Goal: Task Accomplishment & Management: Manage account settings

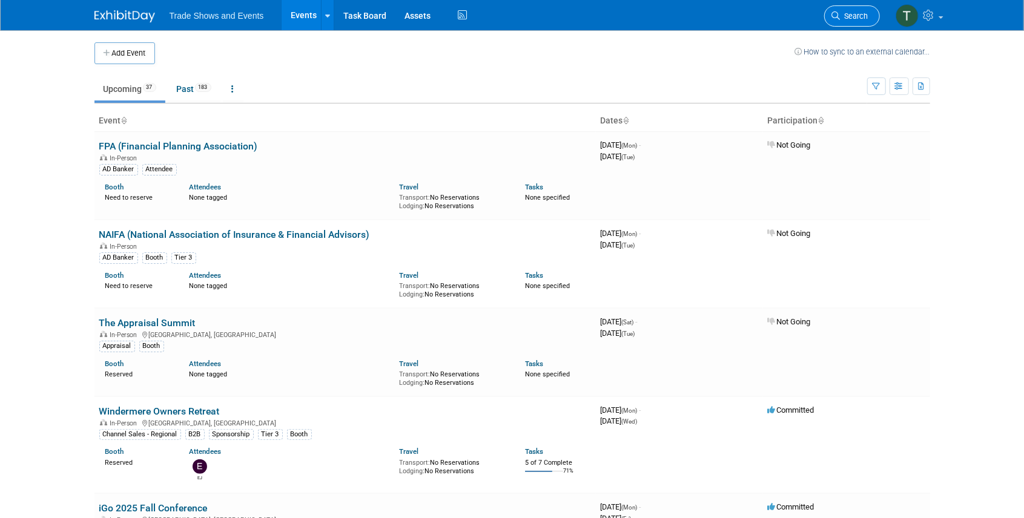
click at [844, 18] on span "Search" at bounding box center [855, 16] width 28 height 9
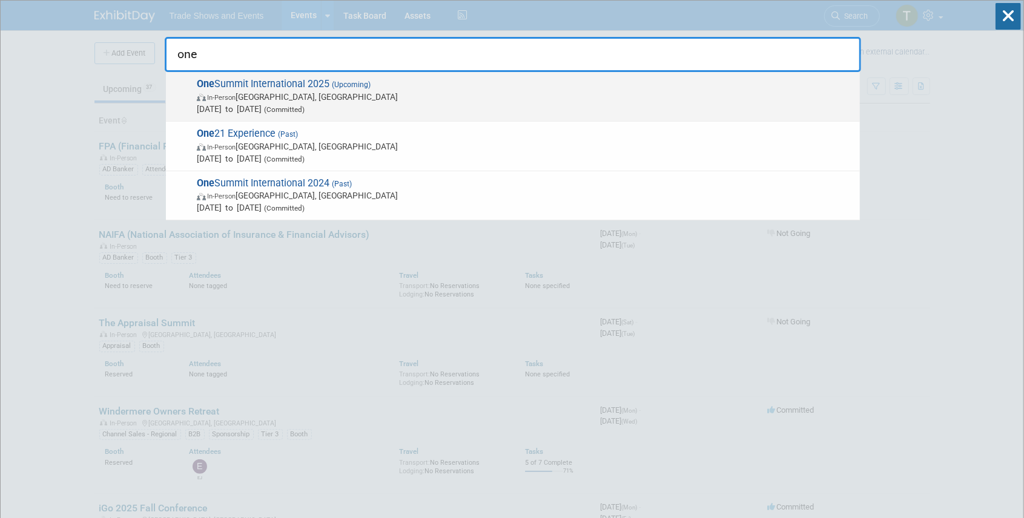
type input "one"
click at [344, 86] on span "(Upcoming)" at bounding box center [349, 85] width 41 height 8
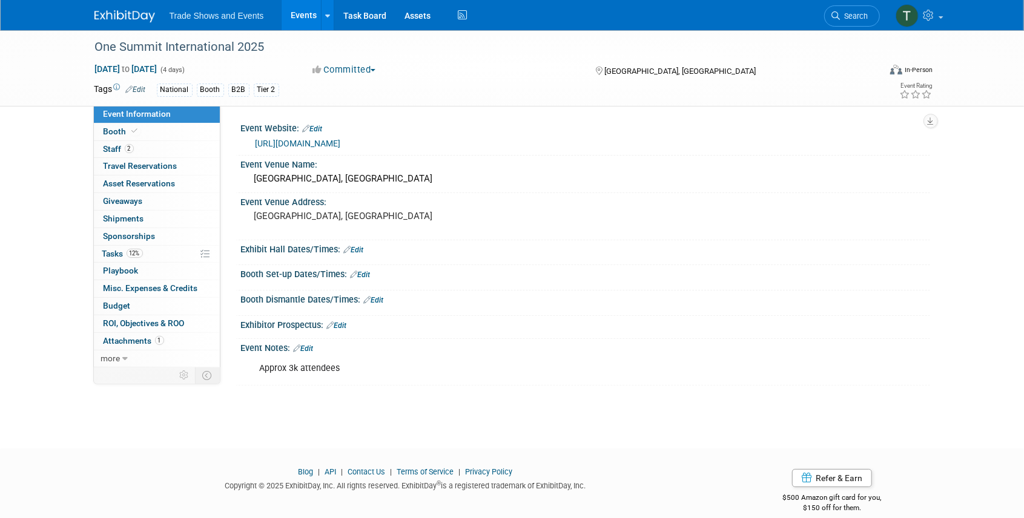
click at [316, 144] on link "https://www.onesummit2025.com/" at bounding box center [298, 144] width 85 height 10
click at [132, 128] on icon at bounding box center [135, 131] width 6 height 7
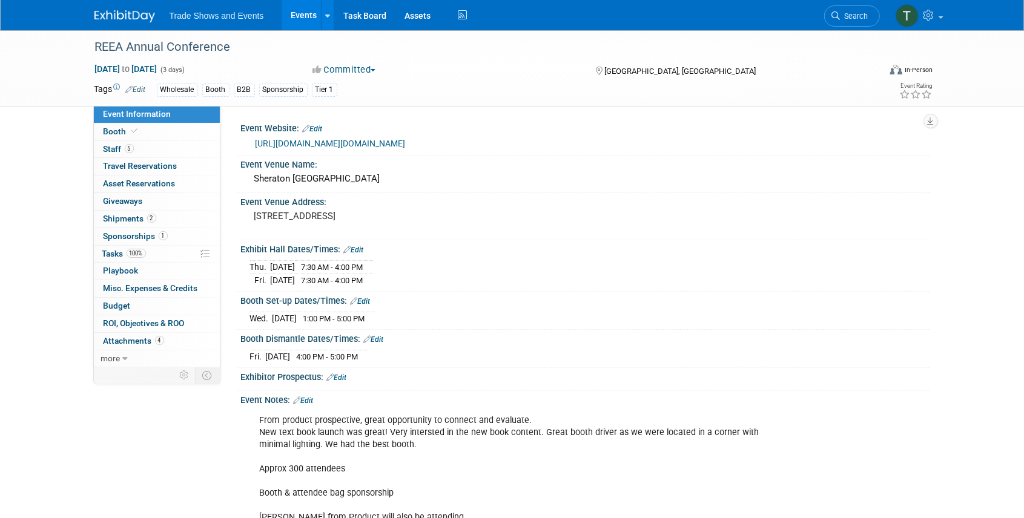
click at [850, 15] on span "Search" at bounding box center [855, 16] width 28 height 9
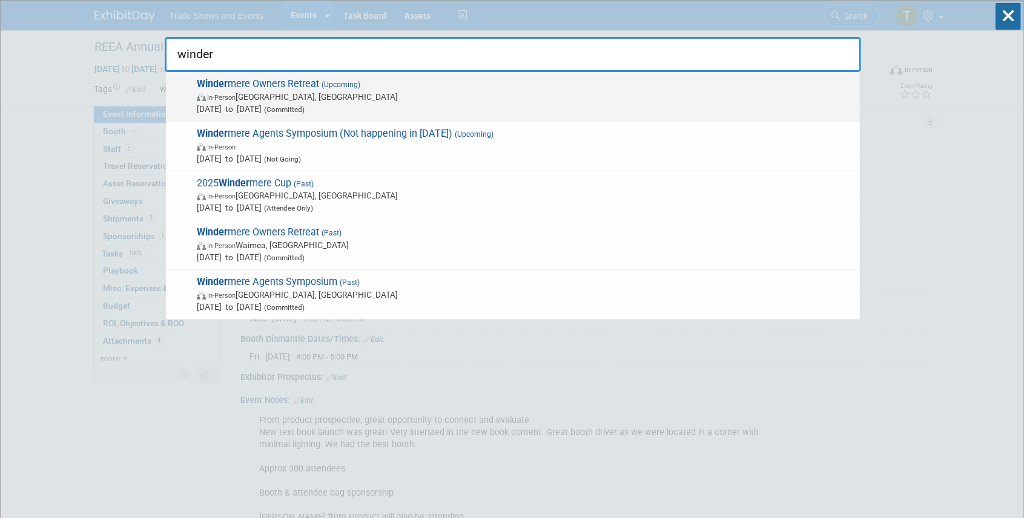
type input "winder"
click at [315, 81] on span "Winder mere Owners Retreat (Upcoming) In-Person Park City, UT Sep 29, 2025 to O…" at bounding box center [523, 96] width 661 height 37
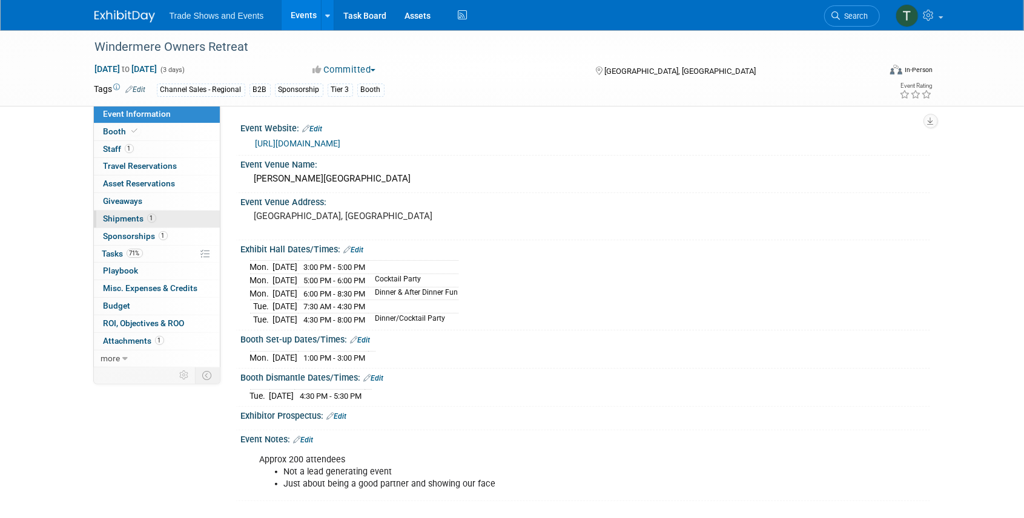
click at [127, 217] on span "Shipments 1" at bounding box center [130, 219] width 53 height 10
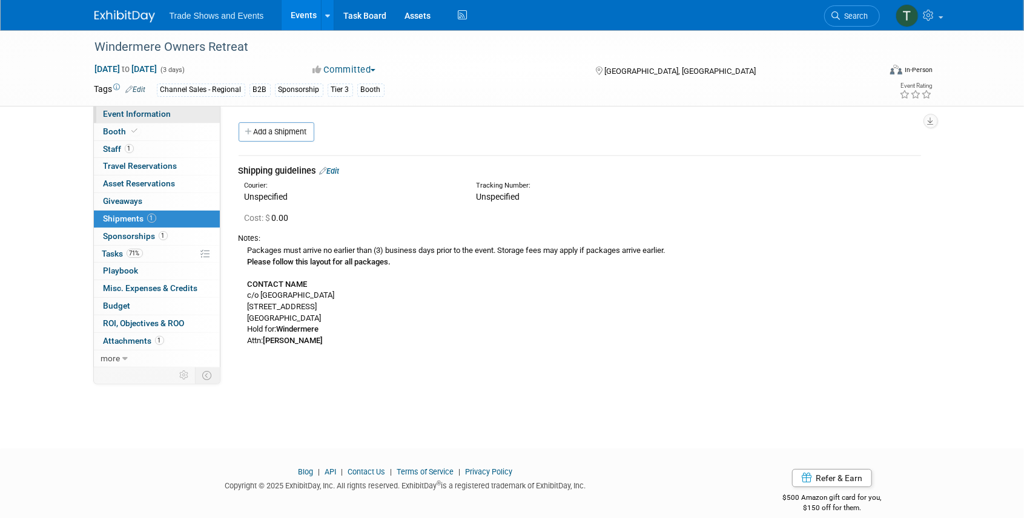
click at [134, 107] on link "Event Information" at bounding box center [157, 114] width 126 height 17
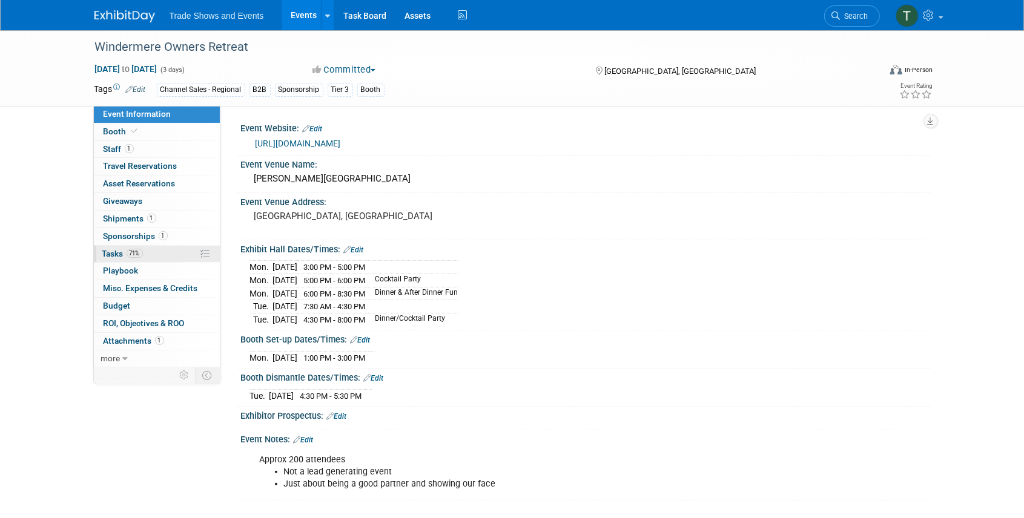
click at [109, 256] on span "Tasks 71%" at bounding box center [122, 254] width 41 height 10
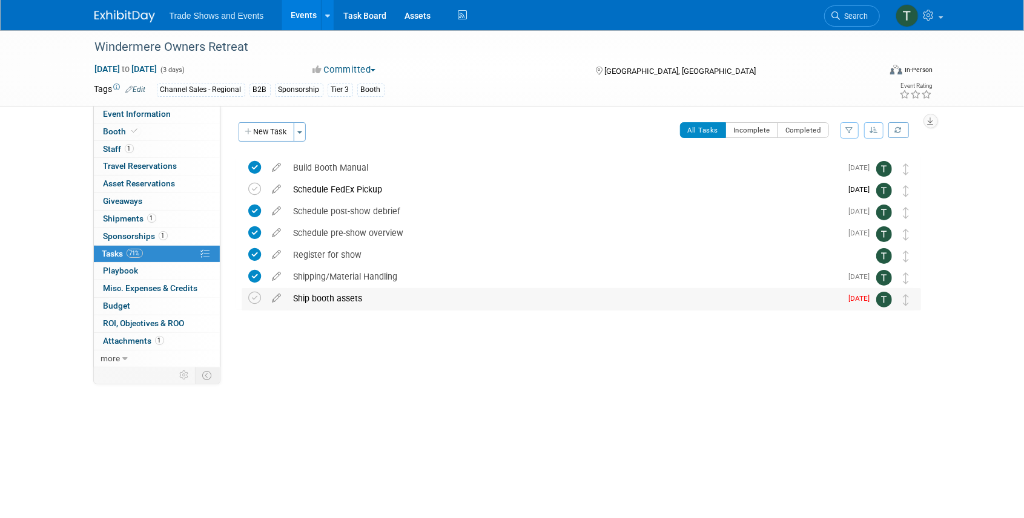
click at [346, 299] on div "Ship booth assets" at bounding box center [565, 298] width 554 height 21
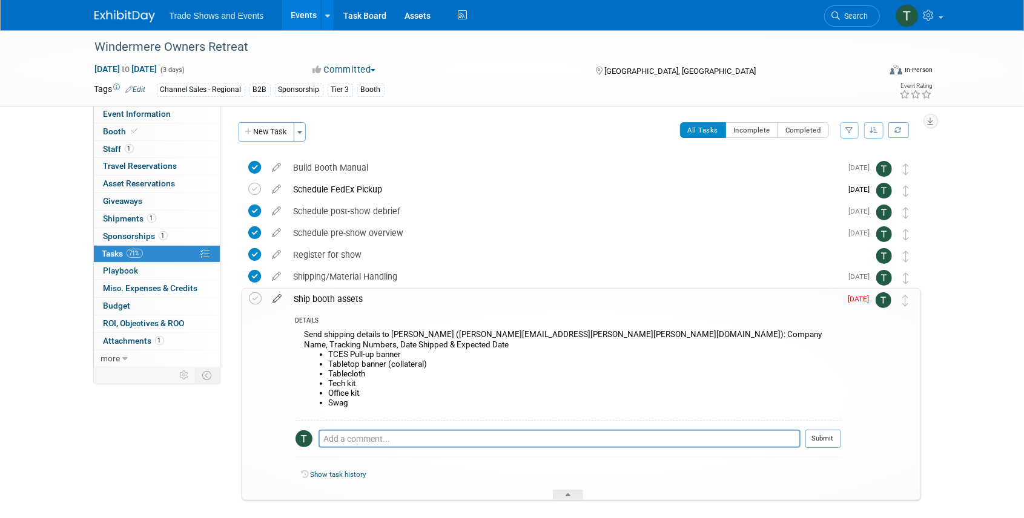
click at [275, 299] on icon at bounding box center [277, 296] width 21 height 15
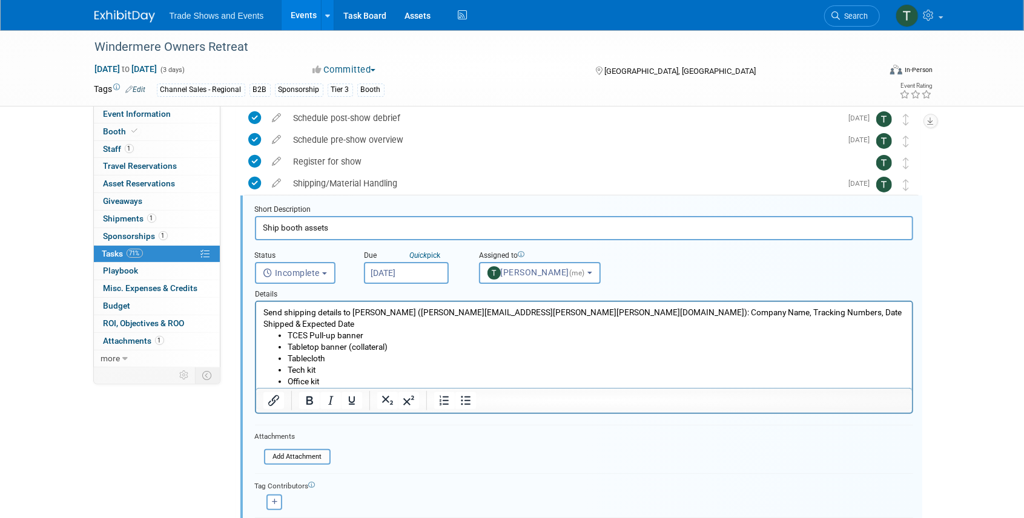
scroll to position [111, 0]
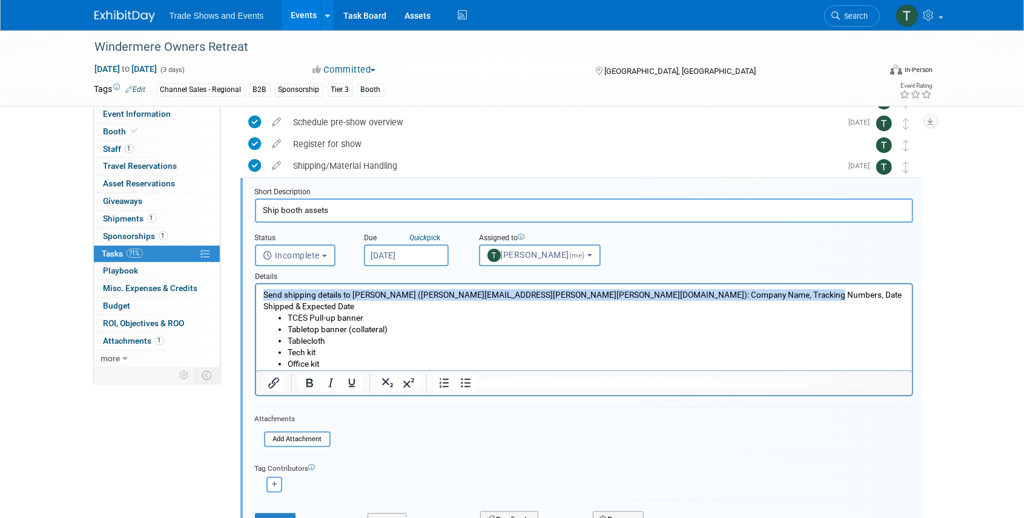
drag, startPoint x: 266, startPoint y: 295, endPoint x: 802, endPoint y: 296, distance: 536.6
click at [802, 296] on p "Send shipping details to Beth Berkheimer (beth.berkheimer@freeman.com): Company…" at bounding box center [584, 300] width 642 height 23
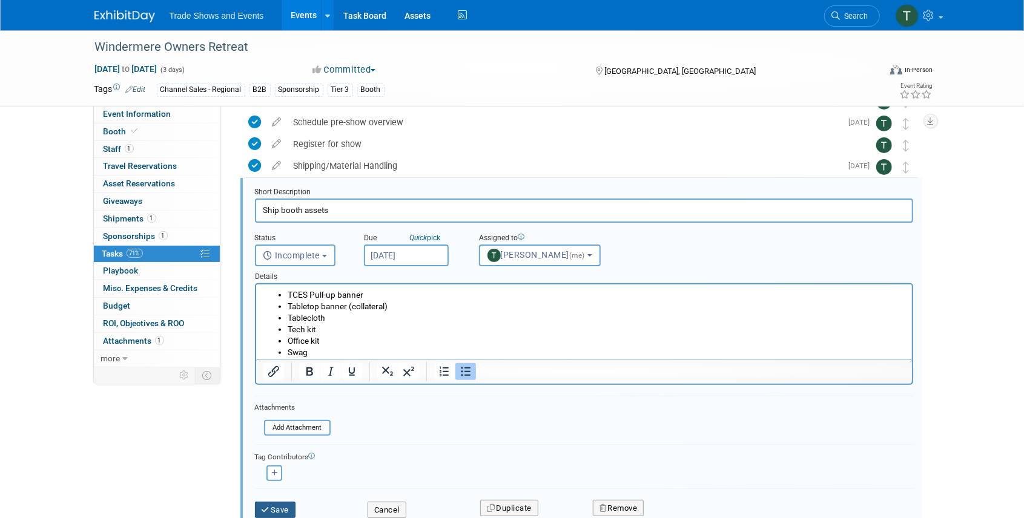
click at [281, 511] on button "Save" at bounding box center [275, 510] width 41 height 17
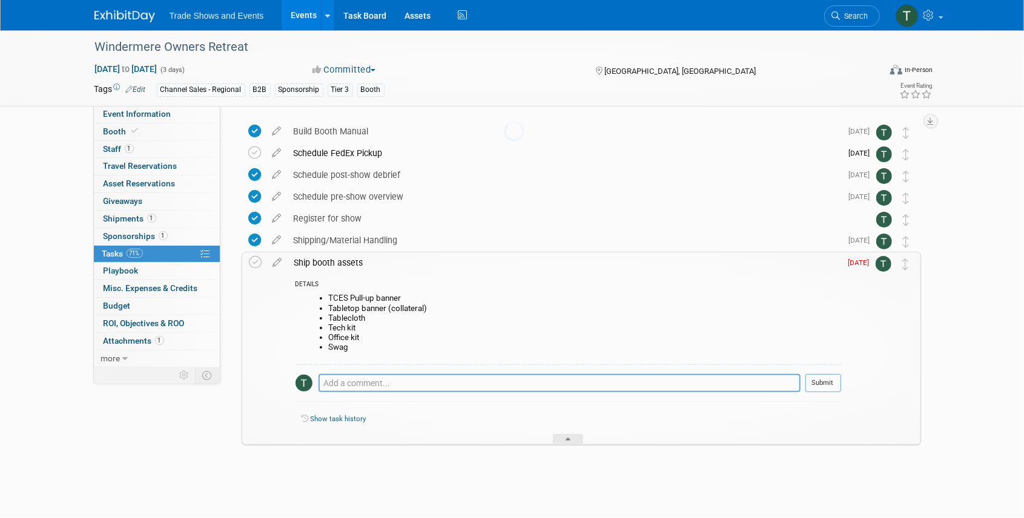
scroll to position [36, 0]
click at [354, 288] on div "DETAILS" at bounding box center [569, 286] width 546 height 10
click at [276, 259] on icon at bounding box center [277, 260] width 21 height 15
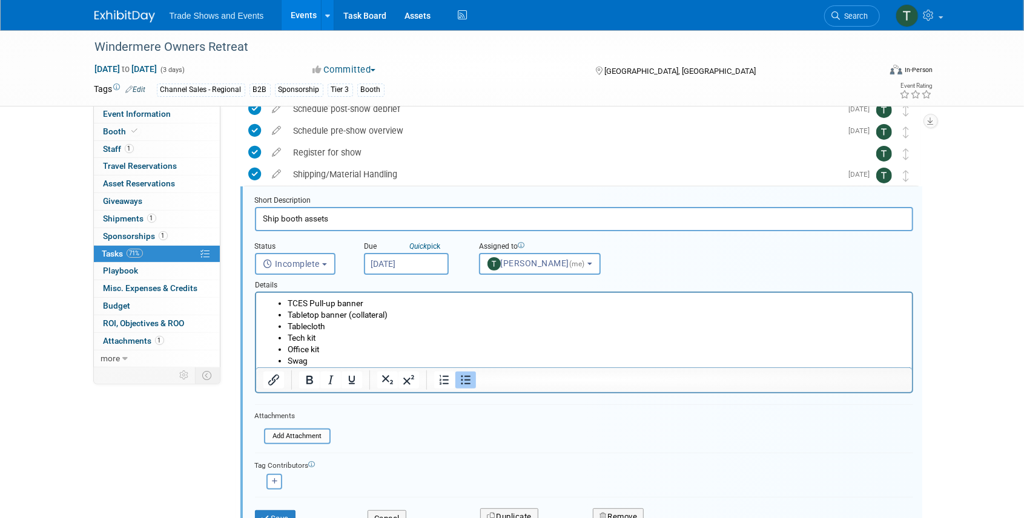
scroll to position [111, 0]
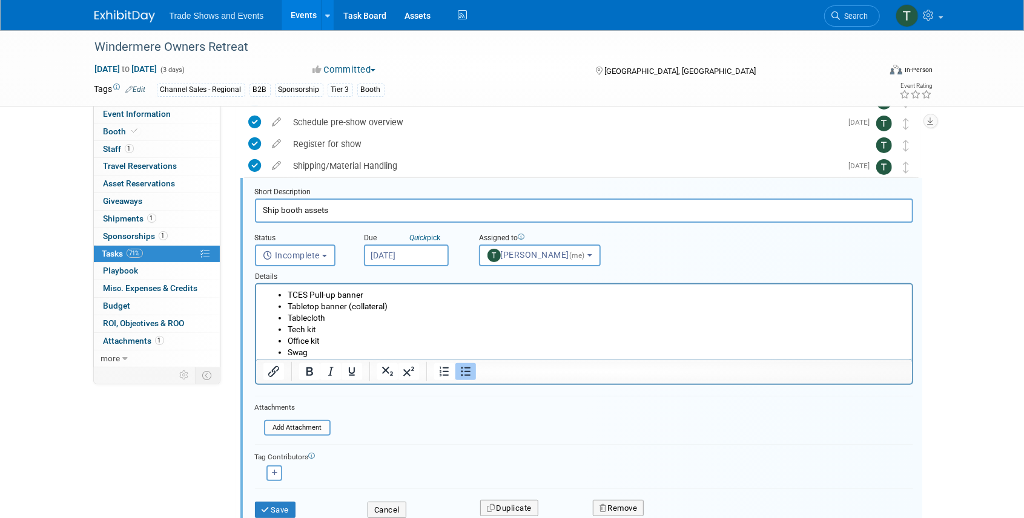
drag, startPoint x: 369, startPoint y: 299, endPoint x: 377, endPoint y: 299, distance: 7.9
click at [370, 299] on li "TCES Pull-up banner" at bounding box center [596, 295] width 618 height 12
click at [274, 505] on button "Save" at bounding box center [275, 510] width 41 height 17
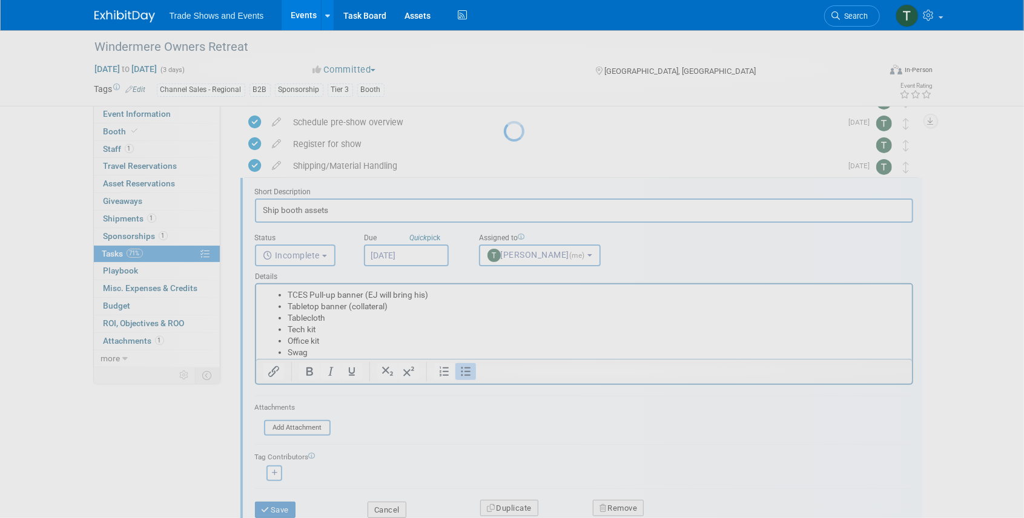
scroll to position [36, 0]
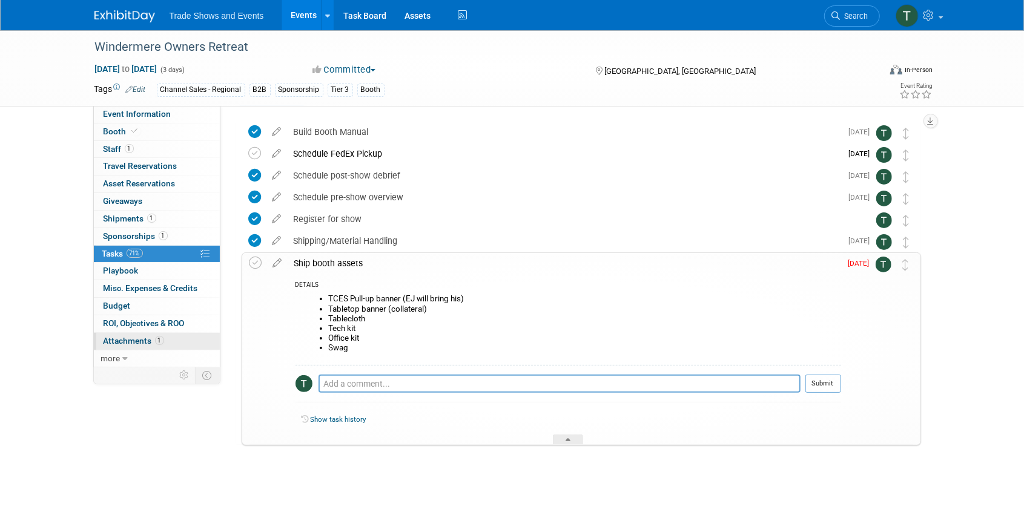
click at [145, 340] on span "Attachments 1" at bounding box center [134, 341] width 61 height 10
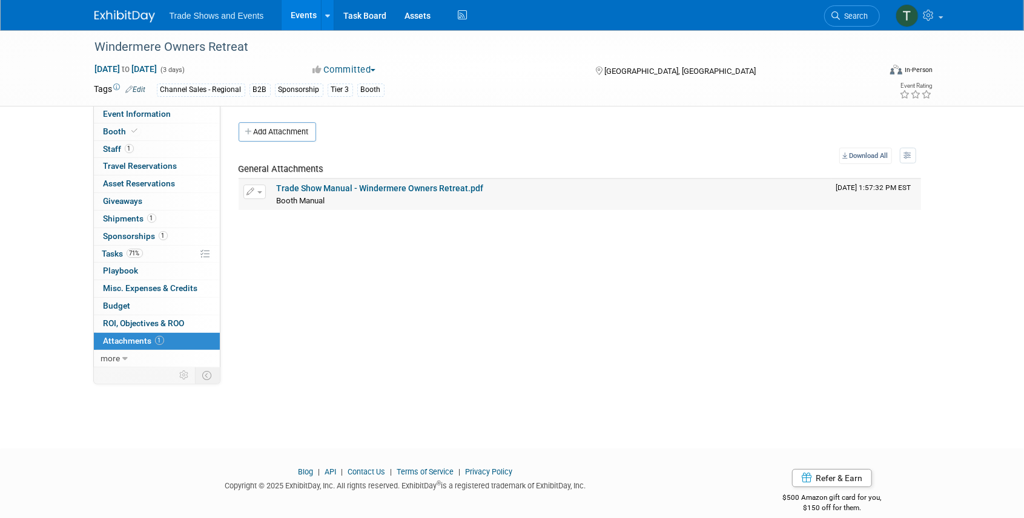
click at [257, 193] on button "button" at bounding box center [254, 192] width 22 height 15
click at [279, 251] on button "Delete Attachment" at bounding box center [297, 254] width 95 height 16
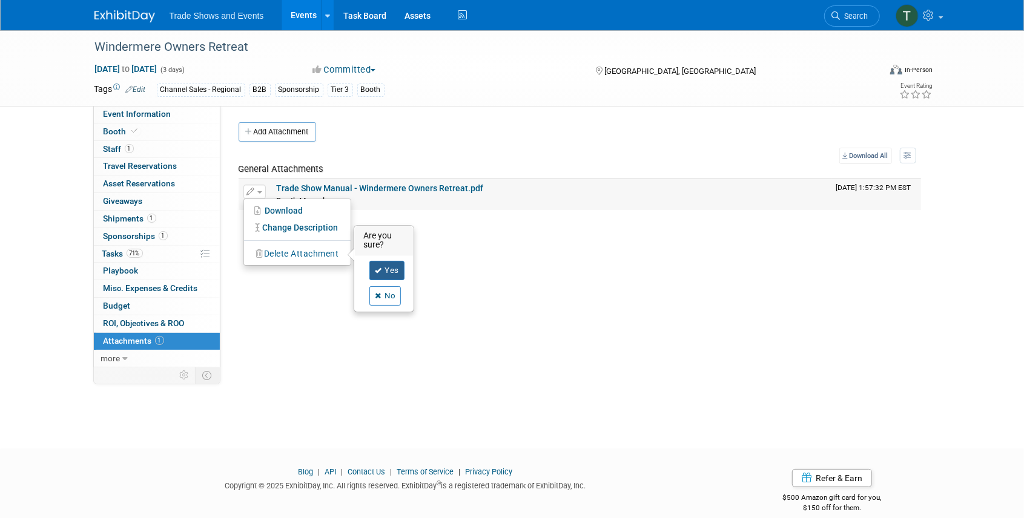
click at [388, 270] on link "Yes" at bounding box center [386, 270] width 35 height 19
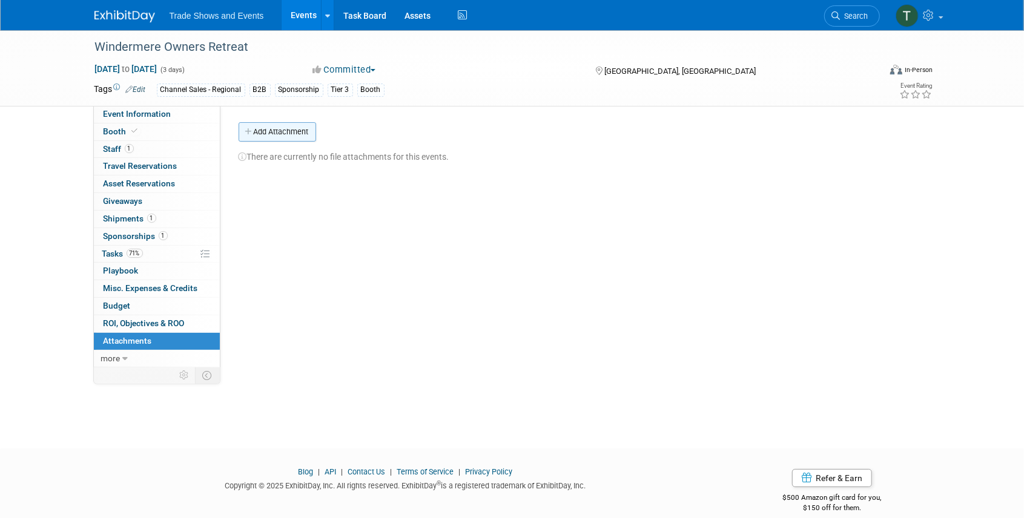
click at [280, 130] on button "Add Attachment" at bounding box center [278, 131] width 78 height 19
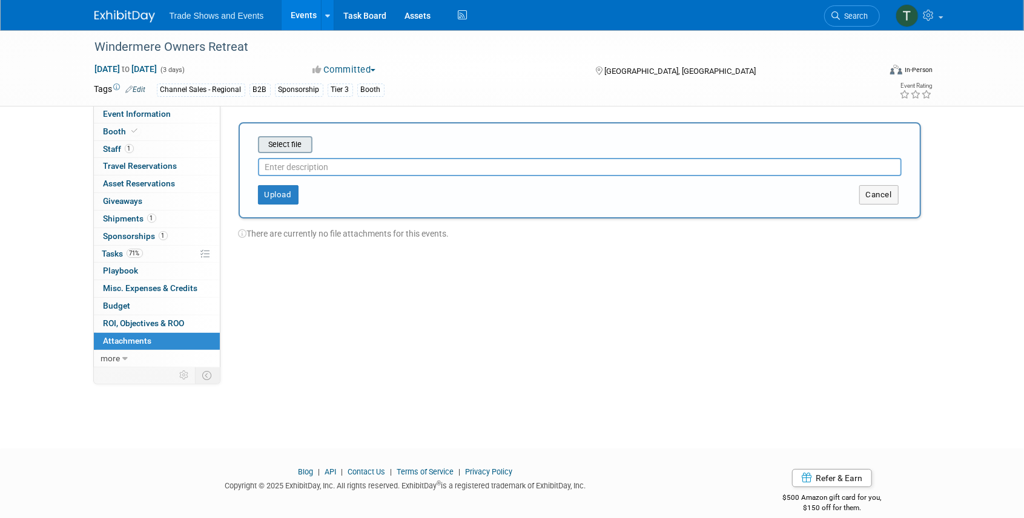
click at [293, 141] on input "file" at bounding box center [239, 144] width 144 height 15
click at [300, 162] on input "text" at bounding box center [580, 162] width 644 height 18
type input "Booth manual"
click at [287, 184] on button "Upload" at bounding box center [278, 189] width 41 height 19
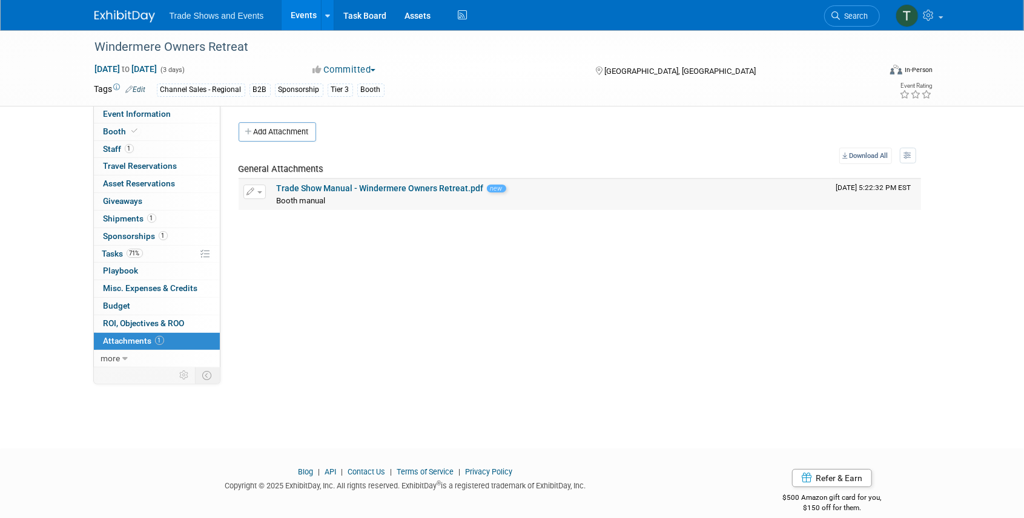
click at [354, 184] on link "Trade Show Manual - Windermere Owners Retreat.pdf" at bounding box center [380, 188] width 207 height 10
click at [130, 220] on span "Shipments 1" at bounding box center [130, 219] width 53 height 10
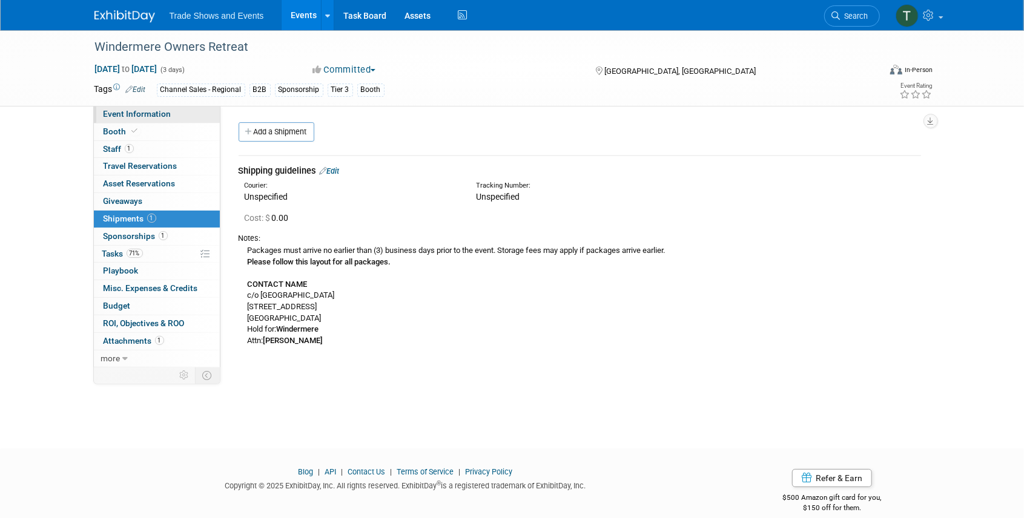
click at [154, 115] on span "Event Information" at bounding box center [138, 114] width 68 height 10
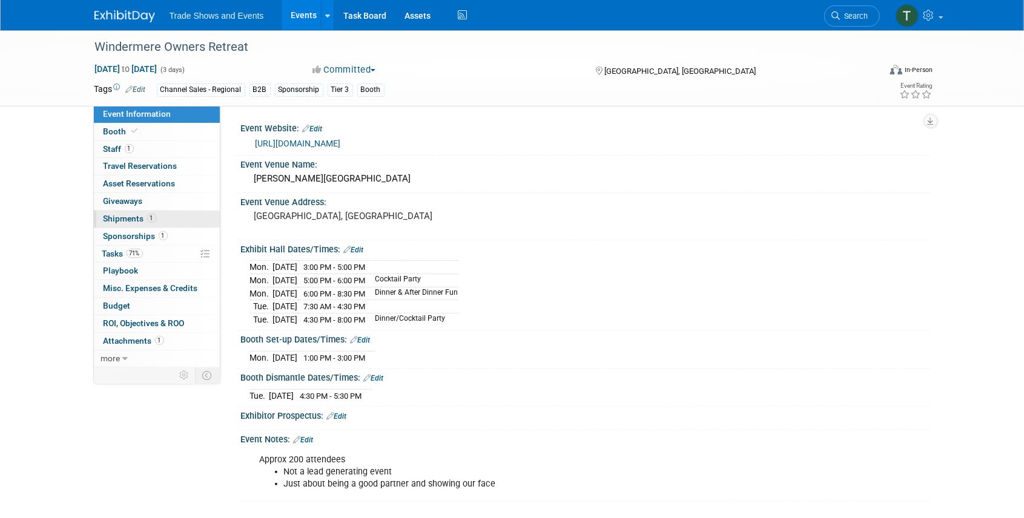
click at [127, 214] on span "Shipments 1" at bounding box center [130, 219] width 53 height 10
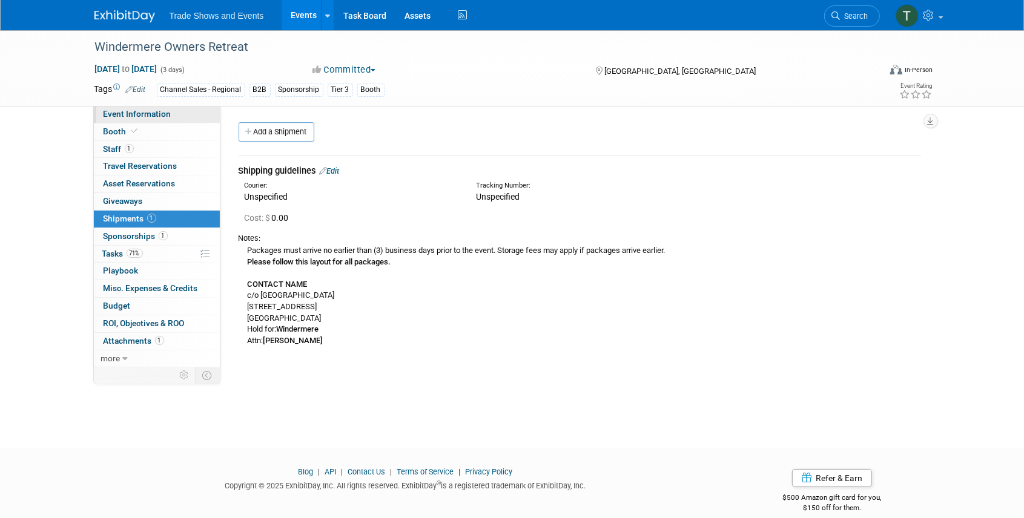
click at [126, 111] on span "Event Information" at bounding box center [138, 114] width 68 height 10
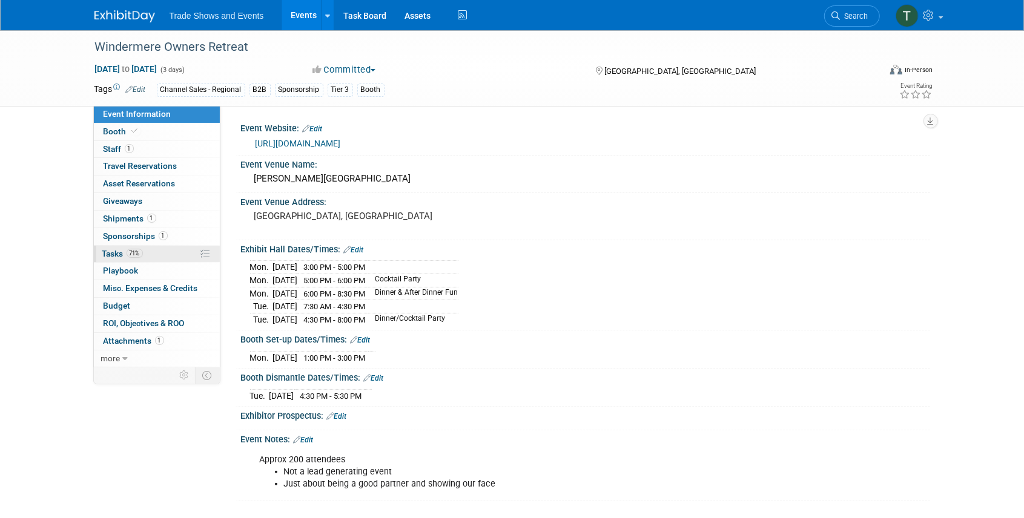
click at [114, 254] on span "Tasks 71%" at bounding box center [122, 254] width 41 height 10
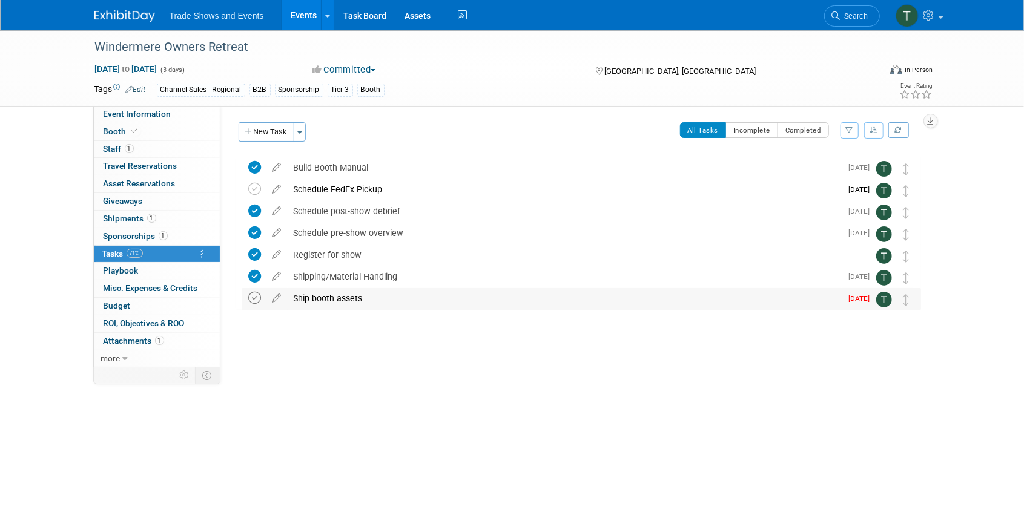
click at [254, 296] on icon at bounding box center [255, 298] width 13 height 13
click at [364, 10] on link "Task Board" at bounding box center [364, 15] width 61 height 30
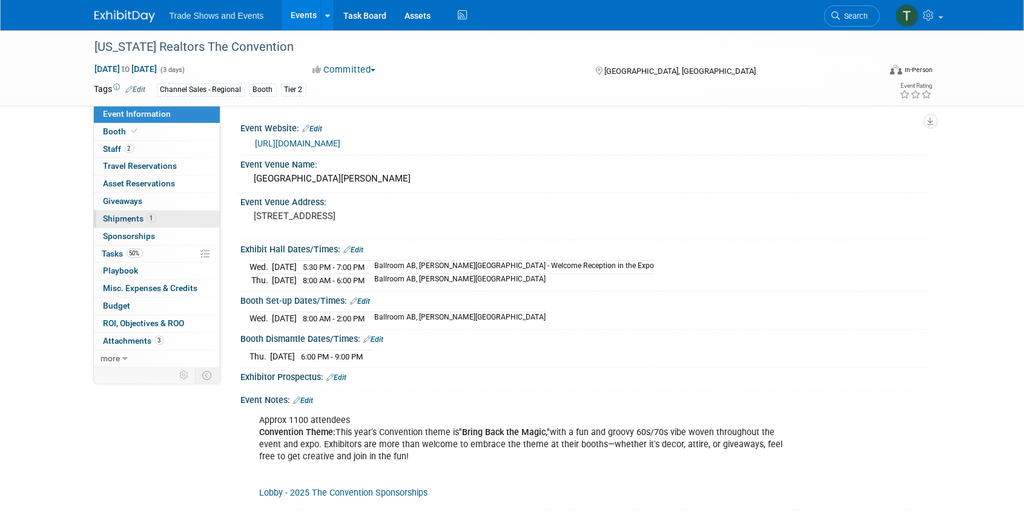
click at [119, 218] on span "Shipments 1" at bounding box center [130, 219] width 53 height 10
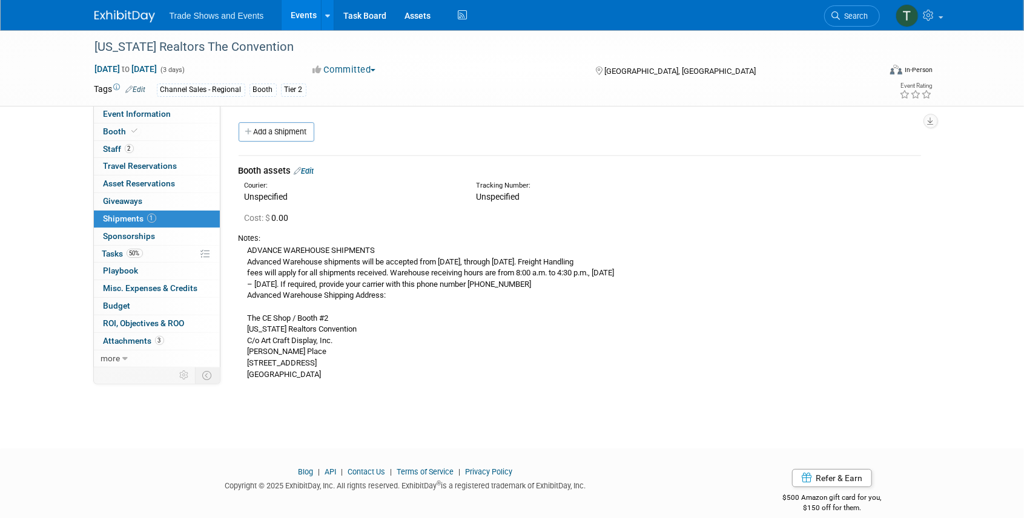
click at [847, 12] on span "Search" at bounding box center [855, 16] width 28 height 9
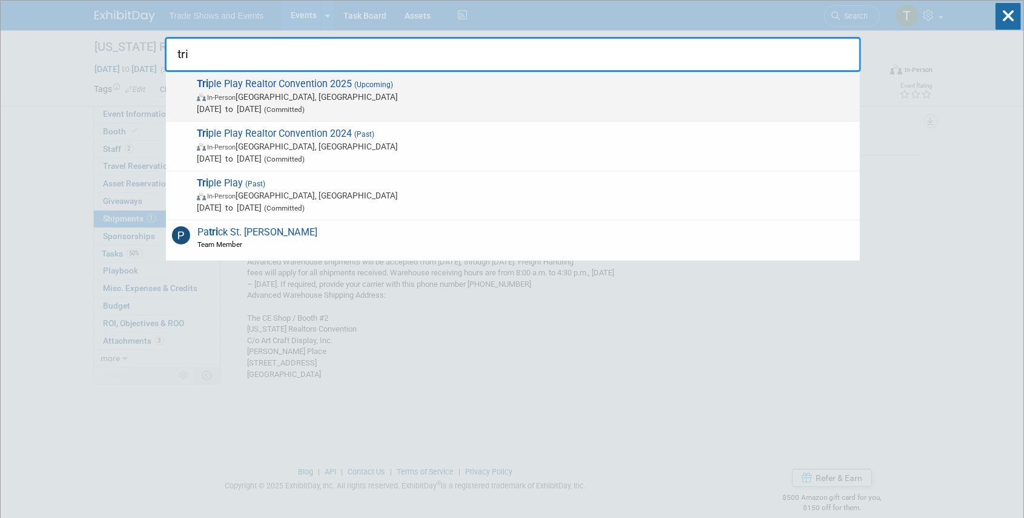
type input "tri"
click at [400, 87] on span "Tri ple Play Realtor Convention 2025 (Upcoming) In-Person [GEOGRAPHIC_DATA], [G…" at bounding box center [523, 96] width 661 height 37
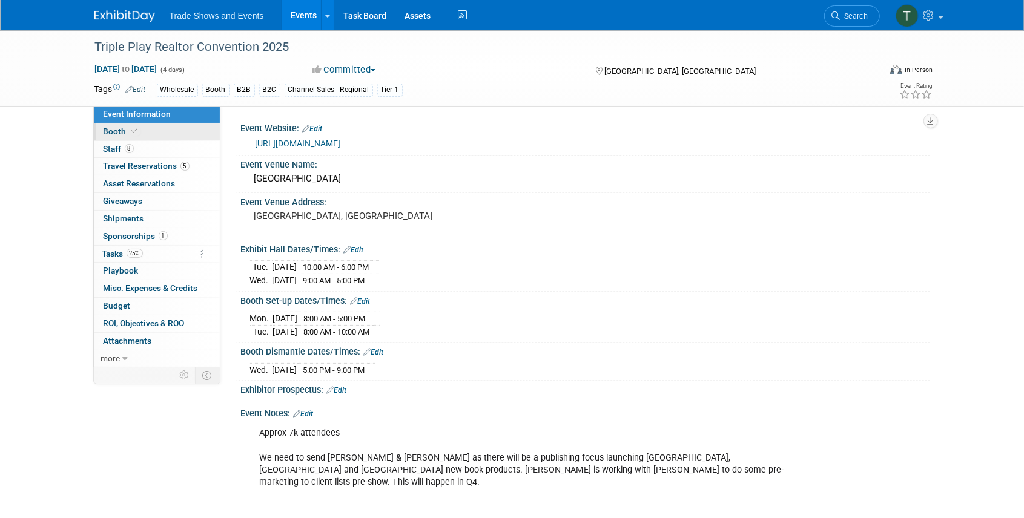
click at [130, 127] on span "Booth" at bounding box center [122, 132] width 37 height 10
